Goal: Transaction & Acquisition: Download file/media

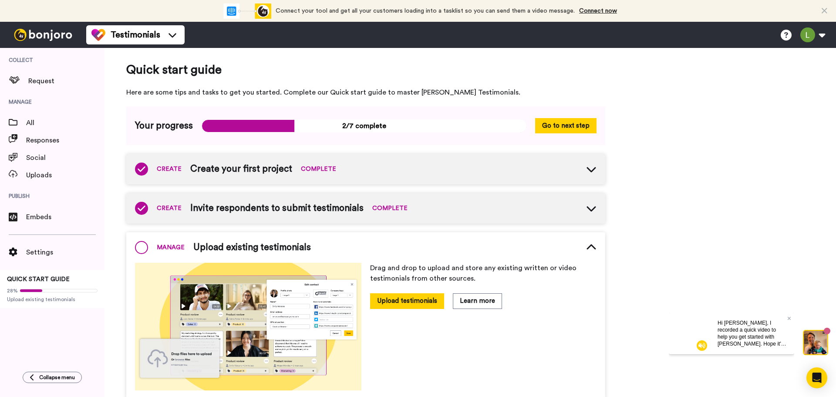
scroll to position [93, 0]
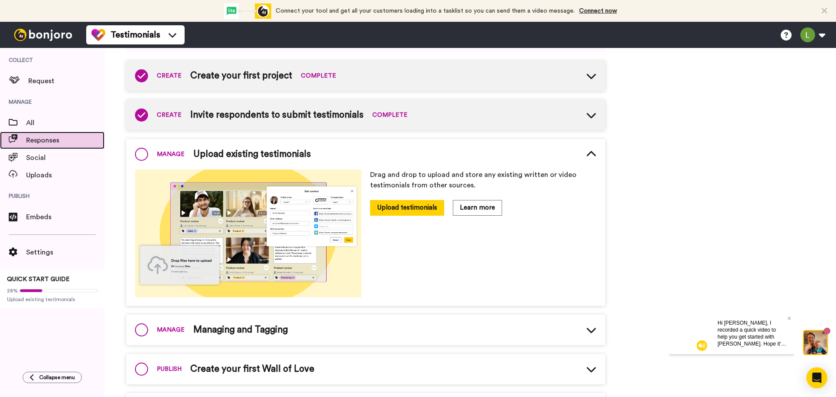
click at [41, 143] on span "Responses" at bounding box center [65, 140] width 78 height 10
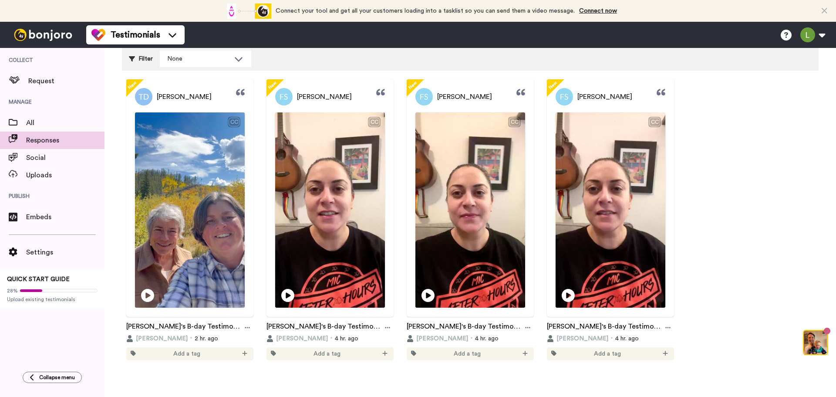
scroll to position [66, 0]
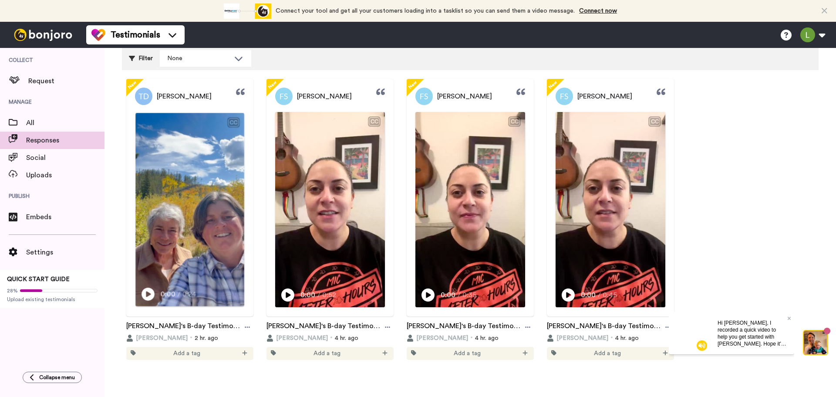
click at [149, 295] on icon at bounding box center [148, 294] width 13 height 13
drag, startPoint x: 788, startPoint y: 318, endPoint x: 1459, endPoint y: 630, distance: 740.0
click at [788, 318] on icon at bounding box center [789, 317] width 3 height 5
click at [247, 326] on icon at bounding box center [247, 327] width 5 height 6
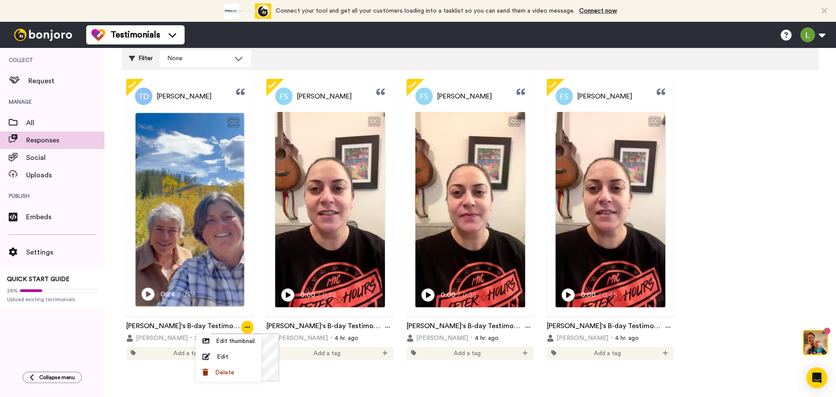
click at [190, 208] on video at bounding box center [189, 209] width 108 height 193
click at [193, 231] on video at bounding box center [189, 209] width 108 height 193
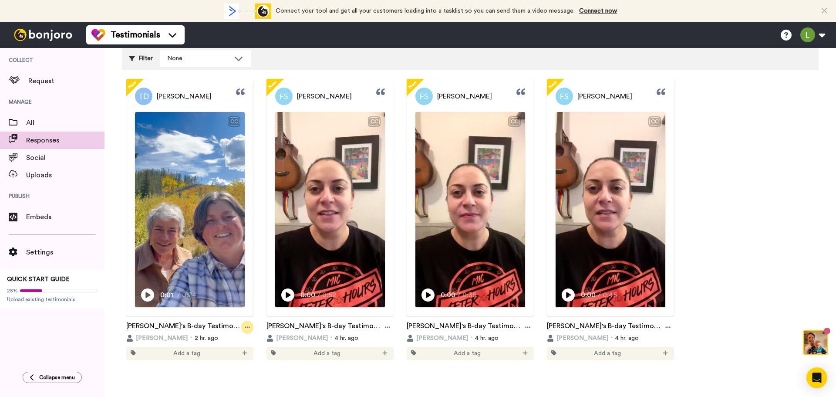
click at [249, 327] on div at bounding box center [247, 327] width 12 height 13
click at [143, 323] on link "[PERSON_NAME]'s B-day Testimonials" at bounding box center [183, 327] width 115 height 13
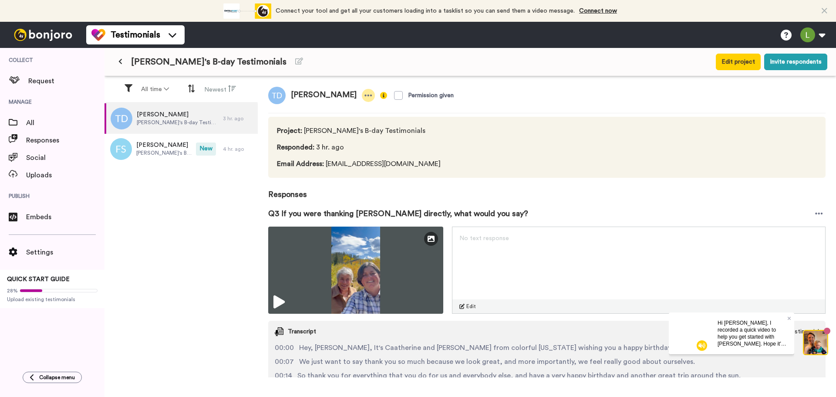
click at [365, 99] on icon at bounding box center [369, 95] width 8 height 9
click at [365, 96] on icon at bounding box center [369, 95] width 8 height 9
drag, startPoint x: 166, startPoint y: 118, endPoint x: 406, endPoint y: 154, distance: 242.6
click at [406, 154] on div "Project : Jess's B-day Testimonials Responded : 3 hr. ago Email Address : 21tda…" at bounding box center [360, 147] width 167 height 44
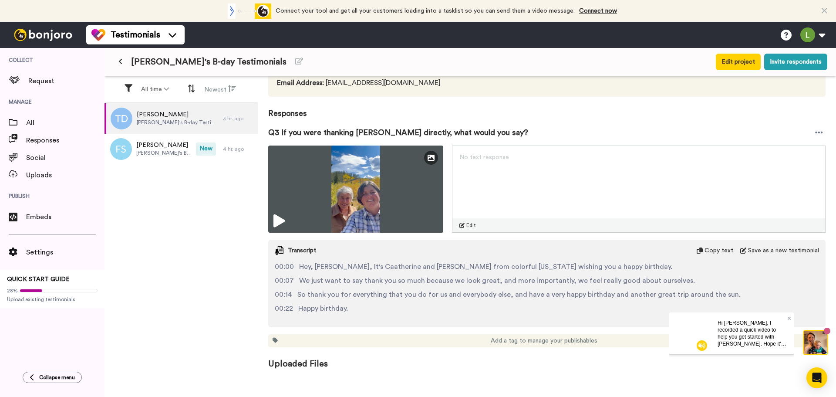
scroll to position [84, 0]
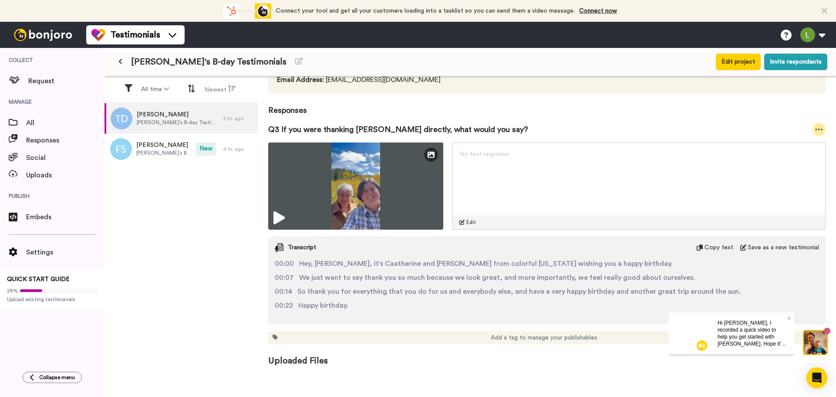
click at [815, 126] on icon at bounding box center [819, 129] width 8 height 9
click at [785, 156] on li "Download video" at bounding box center [783, 156] width 73 height 12
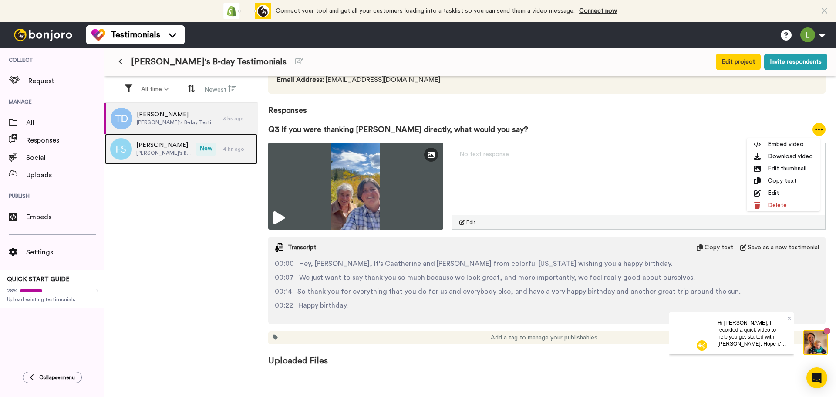
click at [138, 148] on span "[PERSON_NAME]" at bounding box center [163, 145] width 55 height 9
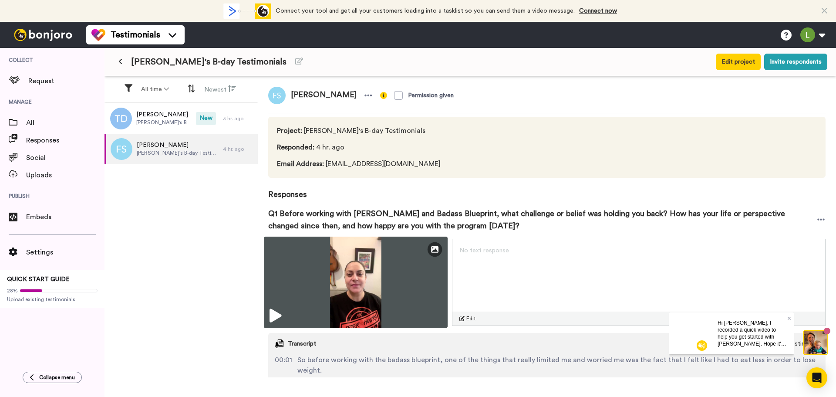
click at [272, 315] on icon at bounding box center [276, 316] width 12 height 14
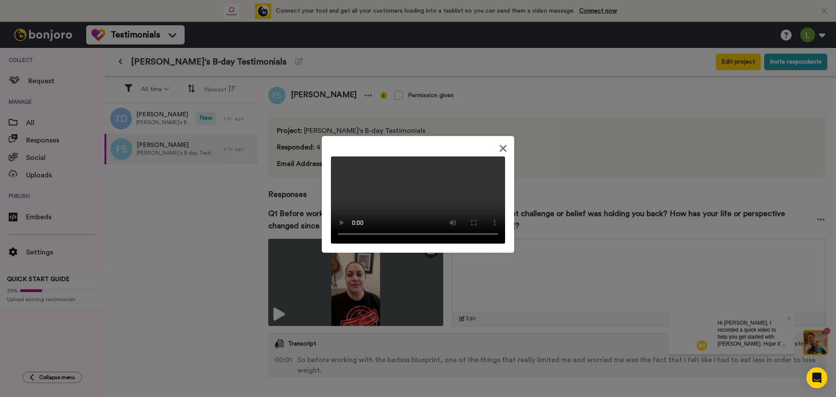
click at [500, 145] on icon at bounding box center [503, 148] width 7 height 7
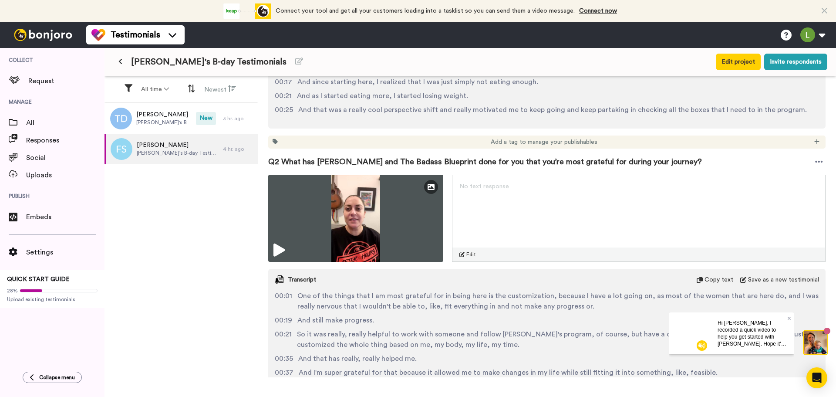
scroll to position [348, 0]
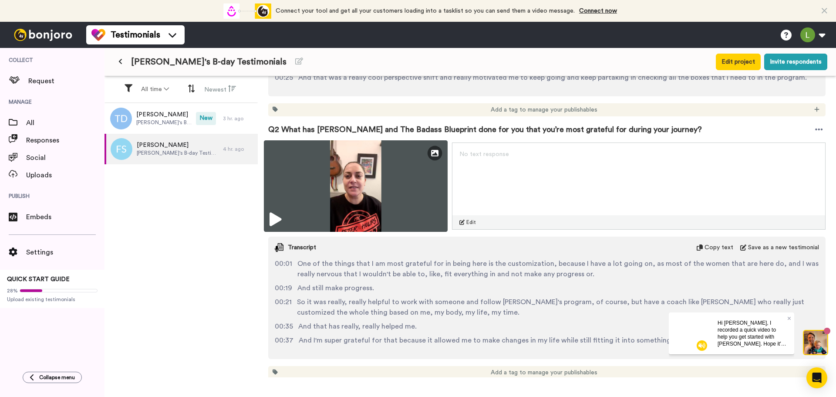
click at [280, 214] on icon at bounding box center [276, 220] width 12 height 14
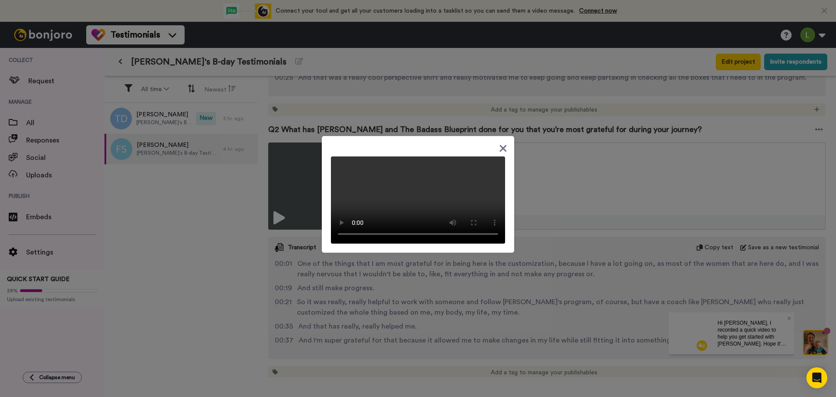
click at [500, 145] on icon at bounding box center [503, 148] width 7 height 7
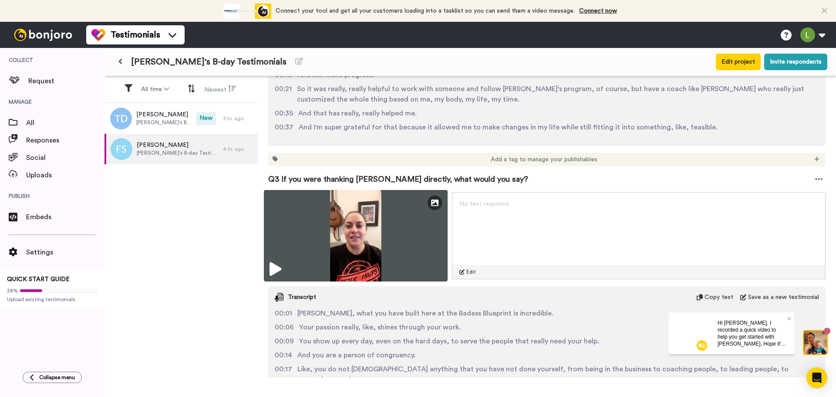
scroll to position [566, 0]
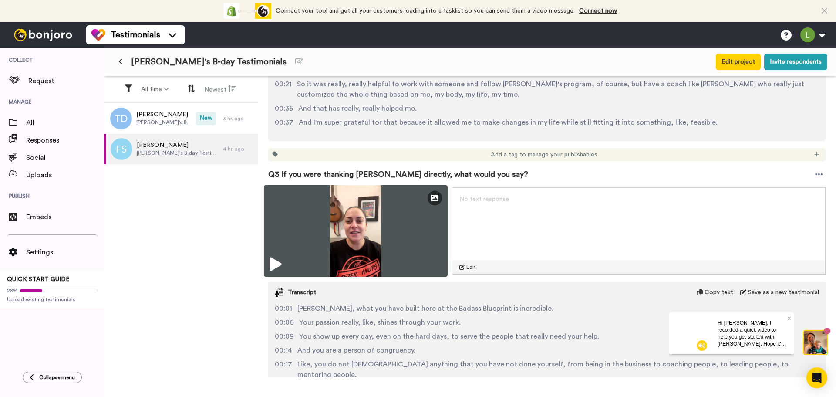
click at [275, 269] on icon at bounding box center [276, 264] width 12 height 14
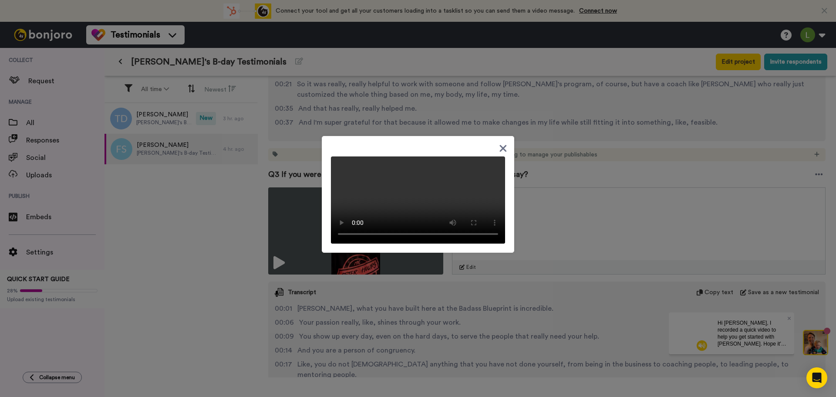
click at [499, 143] on icon at bounding box center [503, 148] width 8 height 11
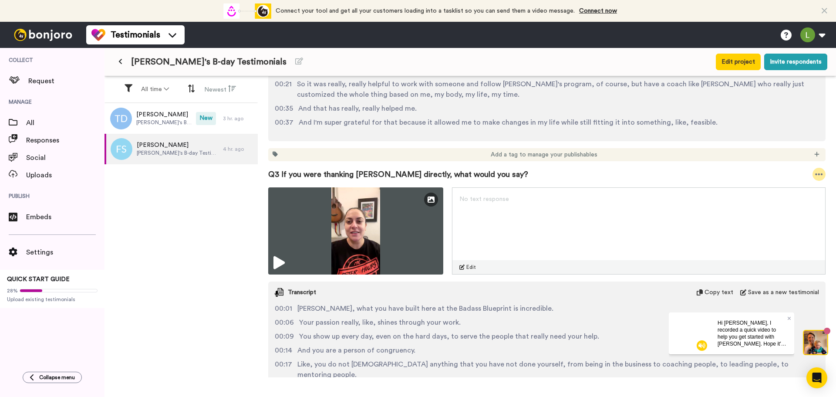
click at [815, 175] on icon at bounding box center [819, 174] width 8 height 9
click at [786, 203] on li "Download video" at bounding box center [783, 201] width 73 height 12
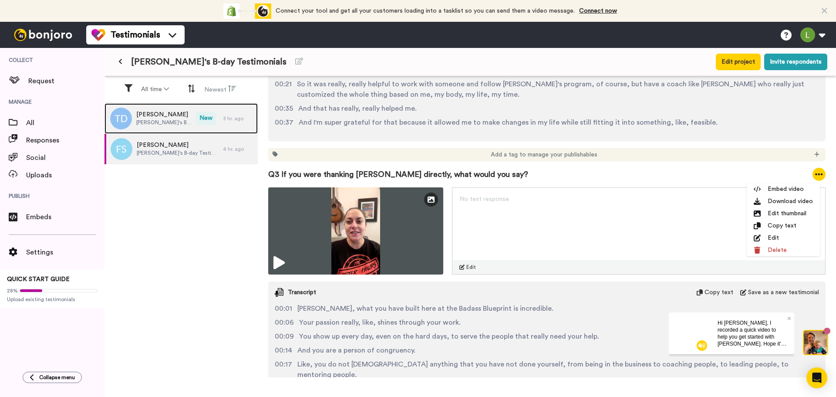
click at [156, 123] on span "[PERSON_NAME]'s B-day Testimonials" at bounding box center [163, 122] width 55 height 7
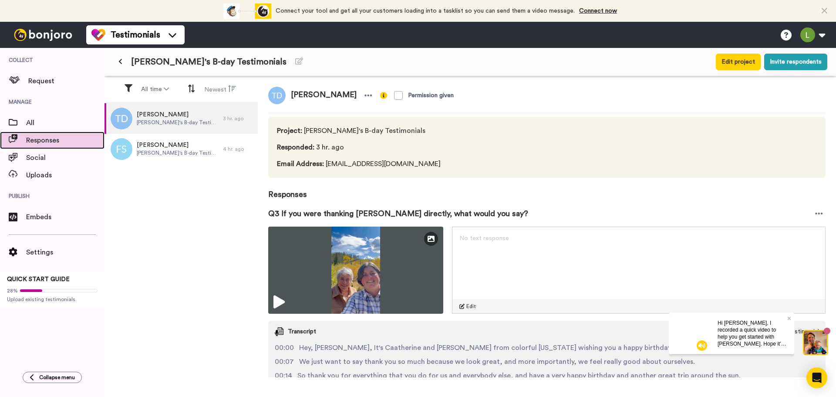
click at [37, 139] on span "Responses" at bounding box center [65, 140] width 78 height 10
